Goal: Navigation & Orientation: Find specific page/section

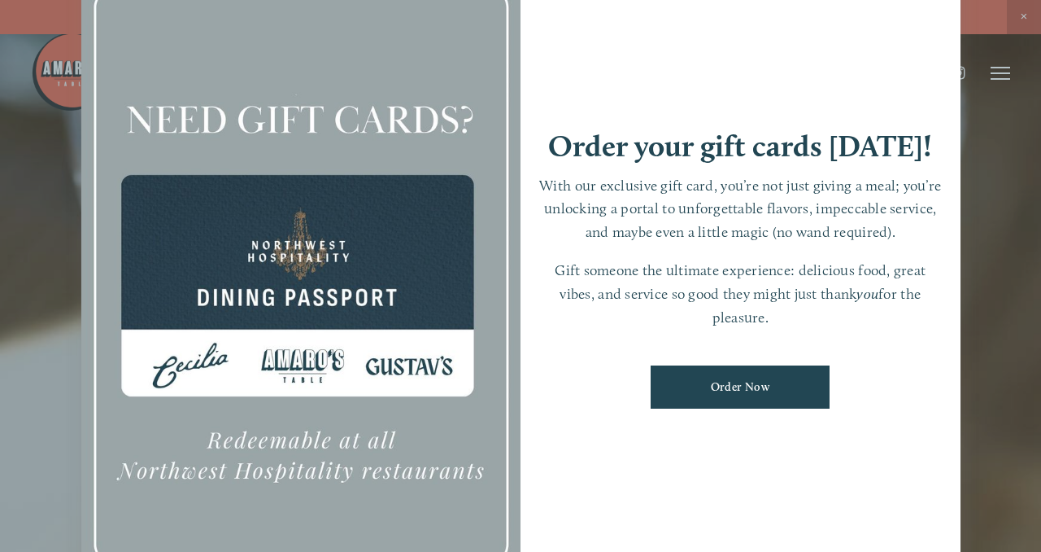
click at [896, 14] on div at bounding box center [520, 276] width 1041 height 552
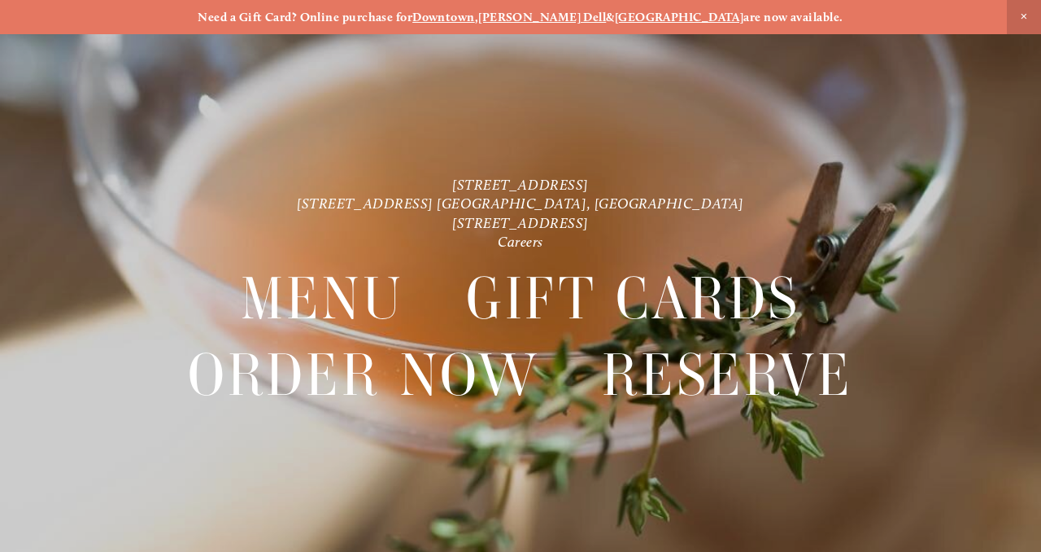
scroll to position [34, 0]
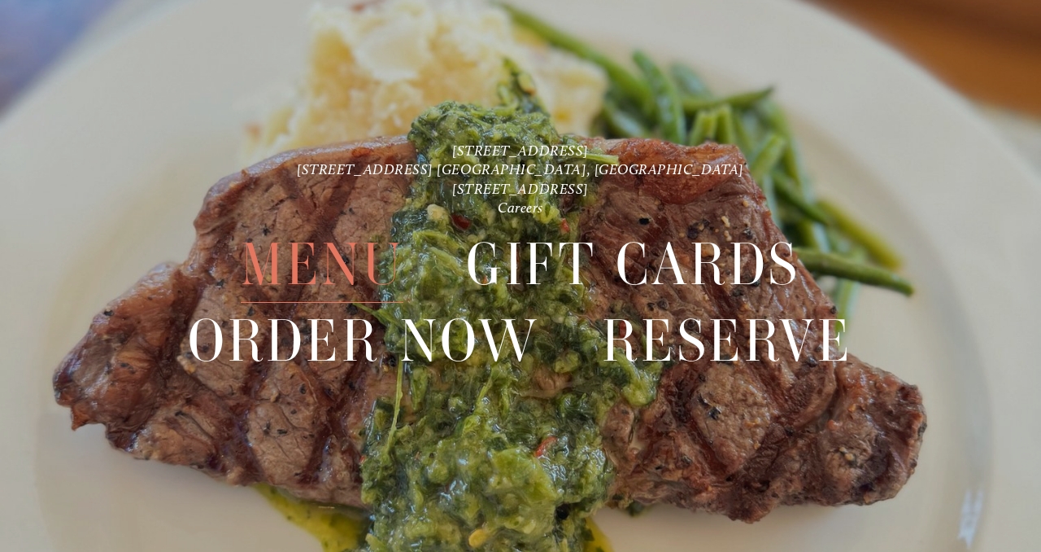
click at [312, 257] on span "Menu" at bounding box center [322, 265] width 163 height 76
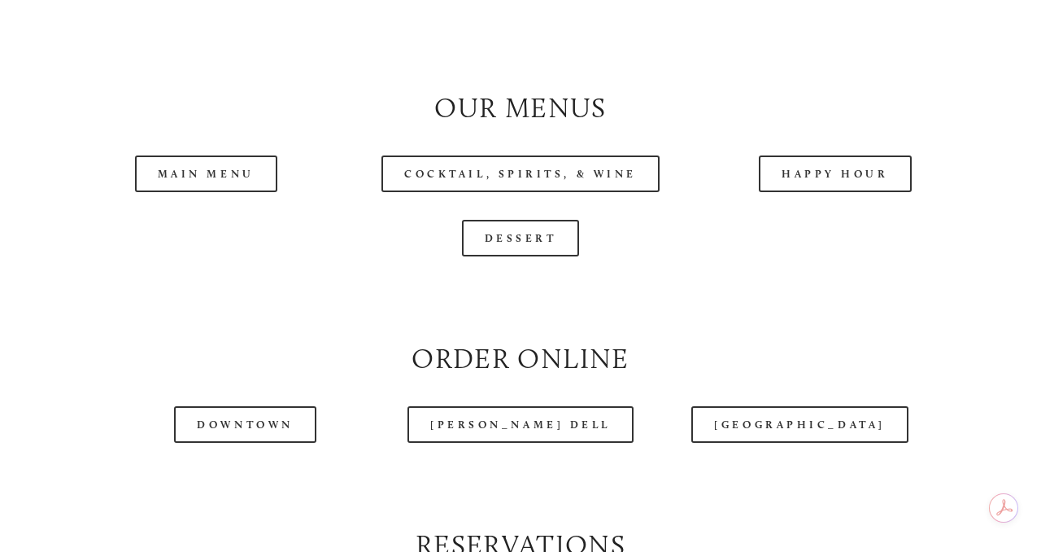
scroll to position [1502, 0]
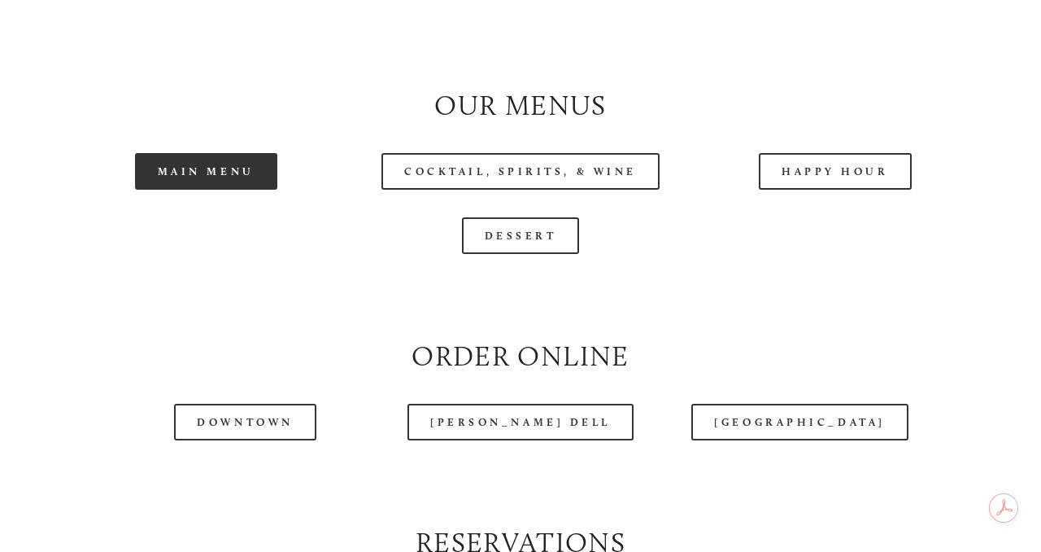
click at [249, 176] on link "Main Menu" at bounding box center [206, 171] width 142 height 37
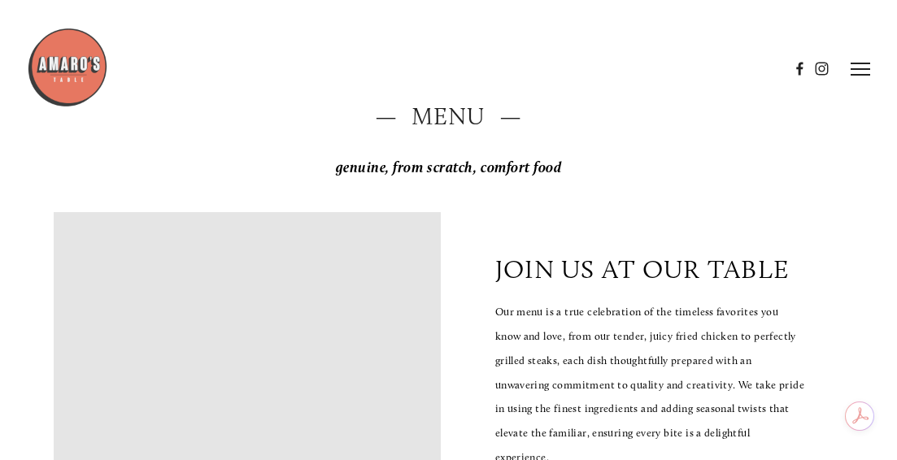
scroll to position [0, 0]
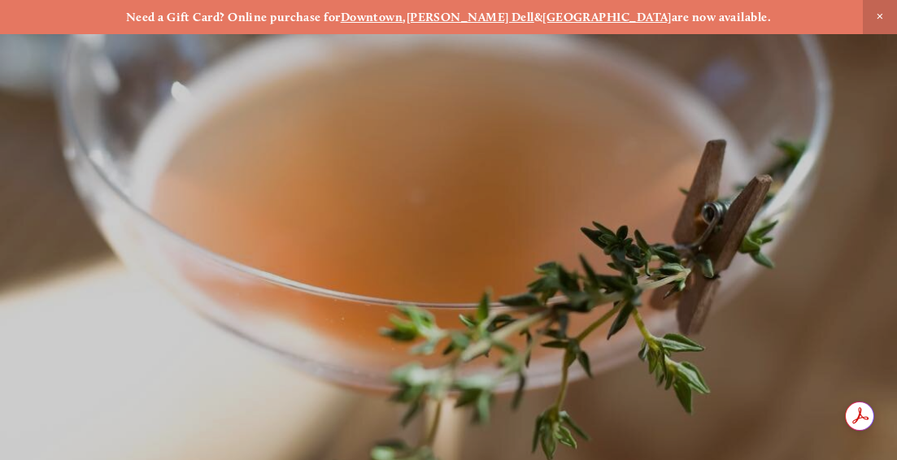
scroll to position [34, 0]
